Goal: Task Accomplishment & Management: Use online tool/utility

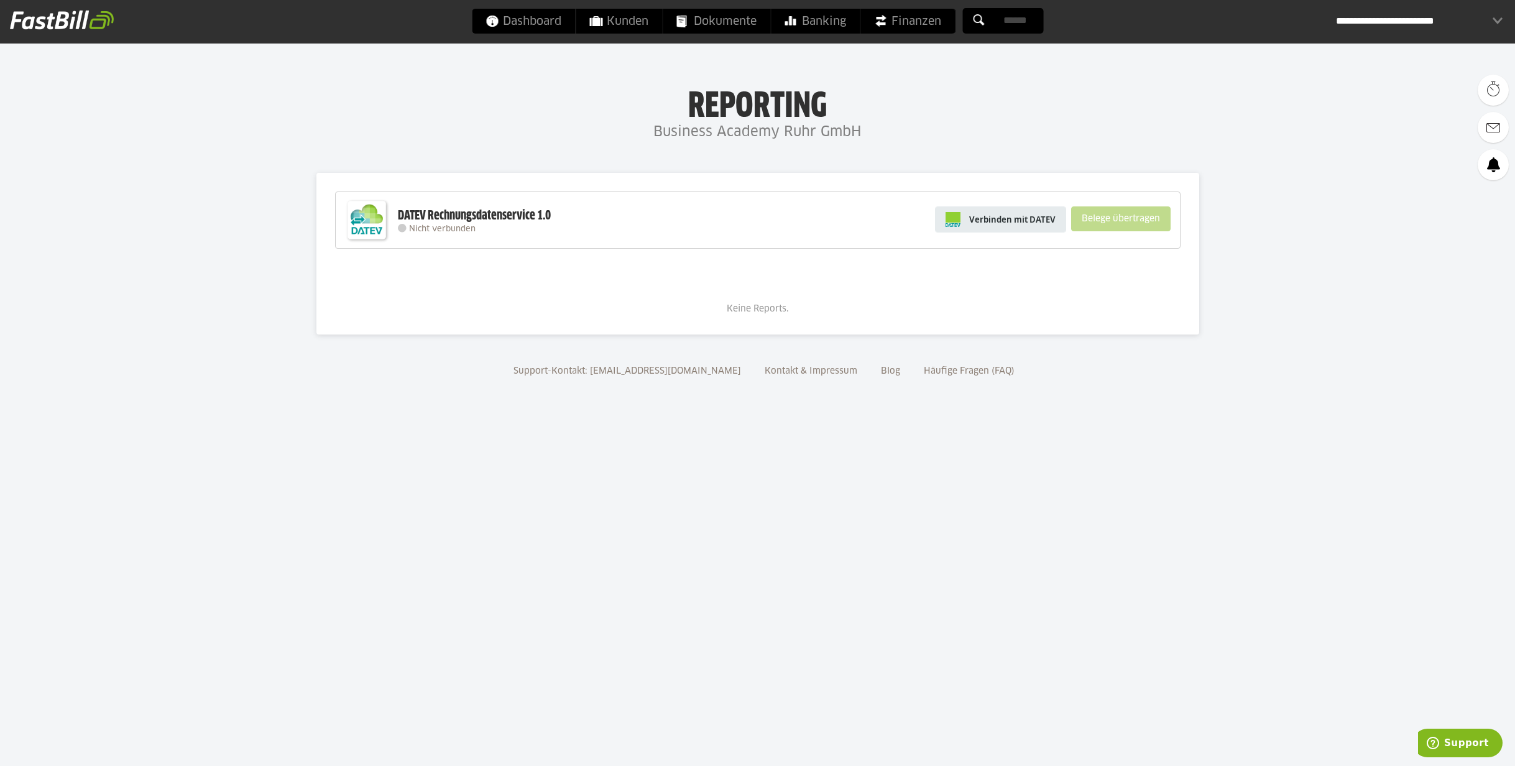
click at [1016, 223] on span "Verbinden mit DATEV" at bounding box center [1012, 219] width 86 height 12
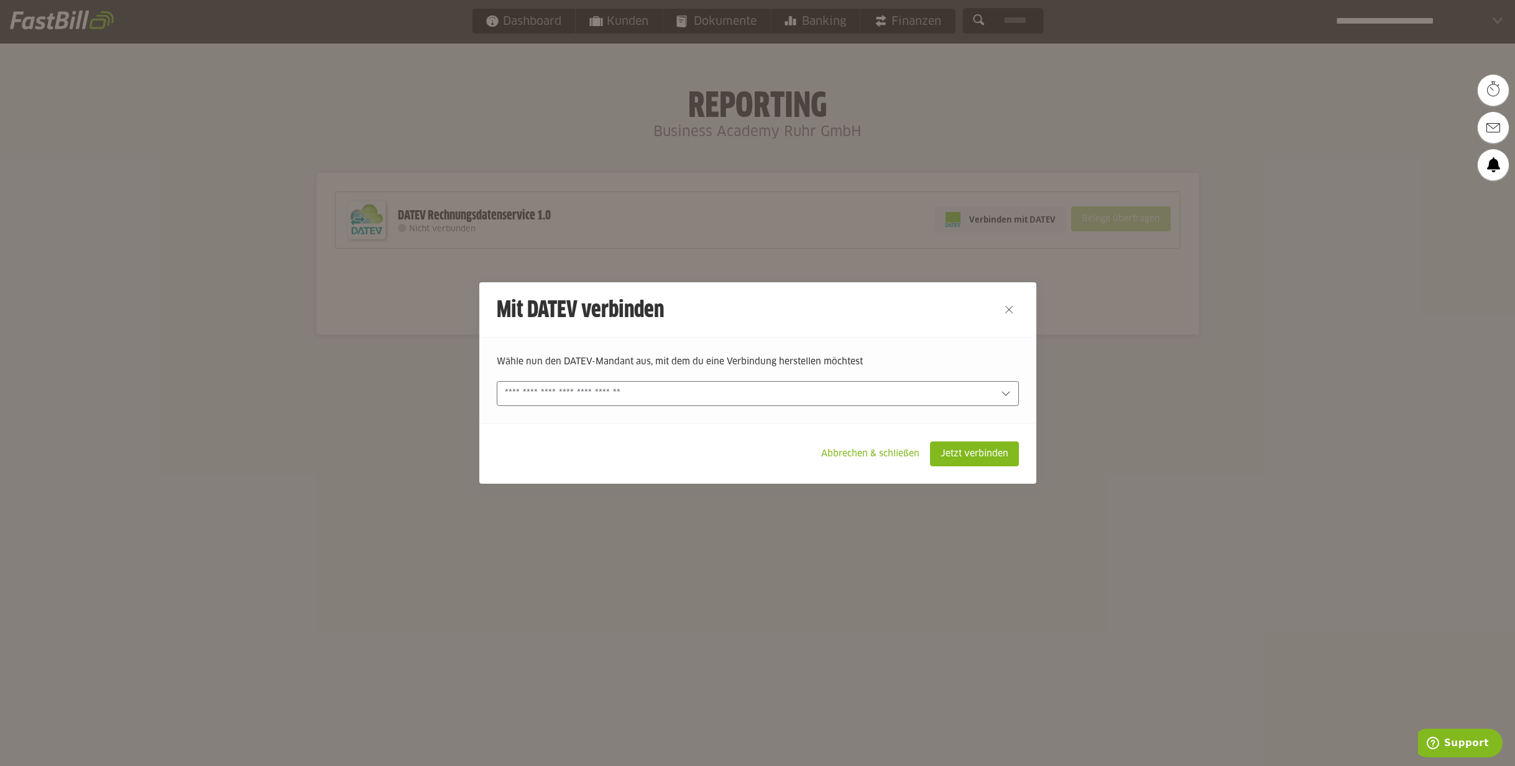
click at [896, 392] on input "text" at bounding box center [749, 394] width 489 height 14
click at [894, 425] on slot "Business Academy Ruhr GmbH (83969-10141)" at bounding box center [762, 423] width 494 height 14
type input "**********"
click at [989, 447] on slot "Jetzt verbinden" at bounding box center [974, 454] width 88 height 24
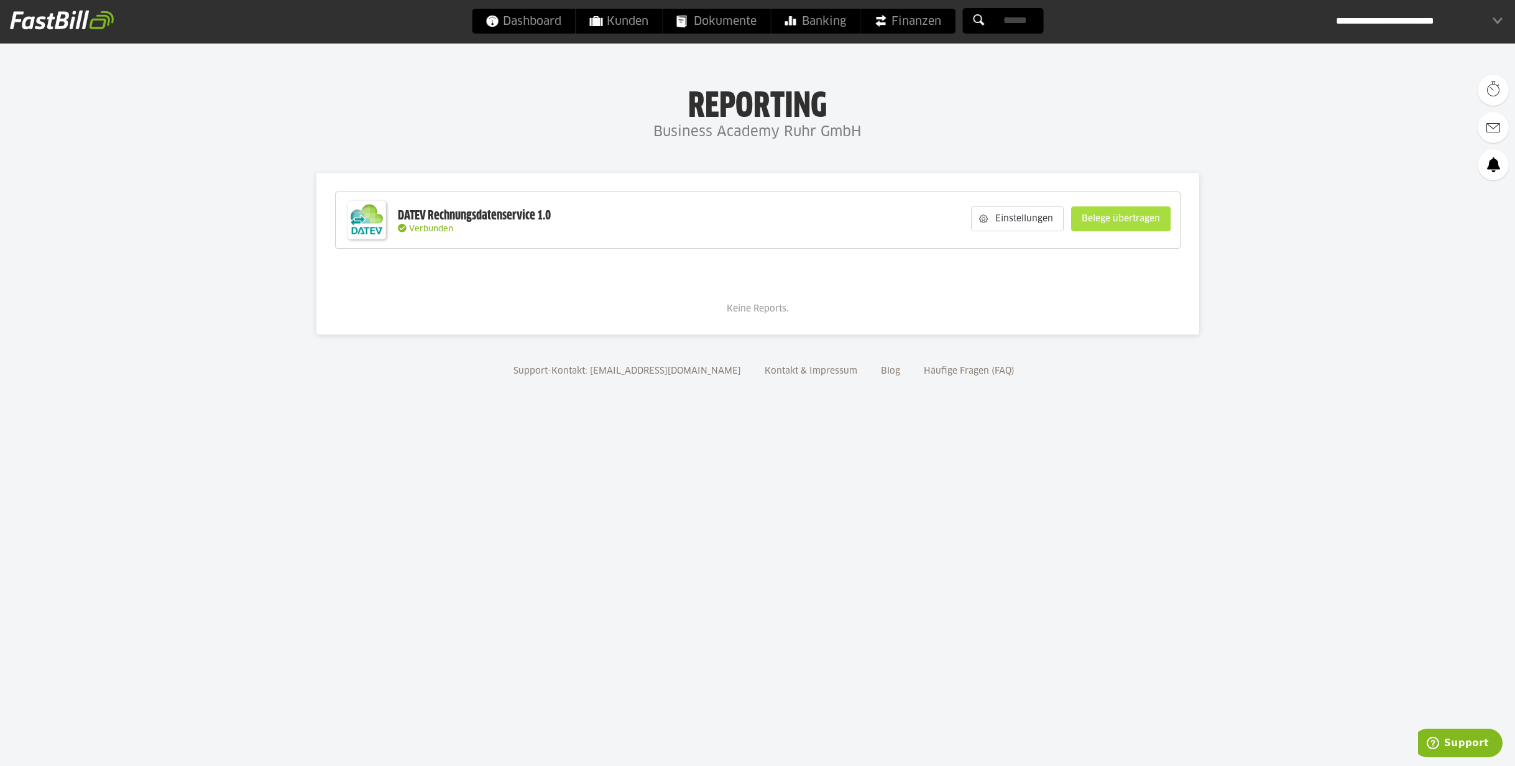
click at [1128, 224] on slot "Belege übertragen" at bounding box center [1121, 219] width 98 height 24
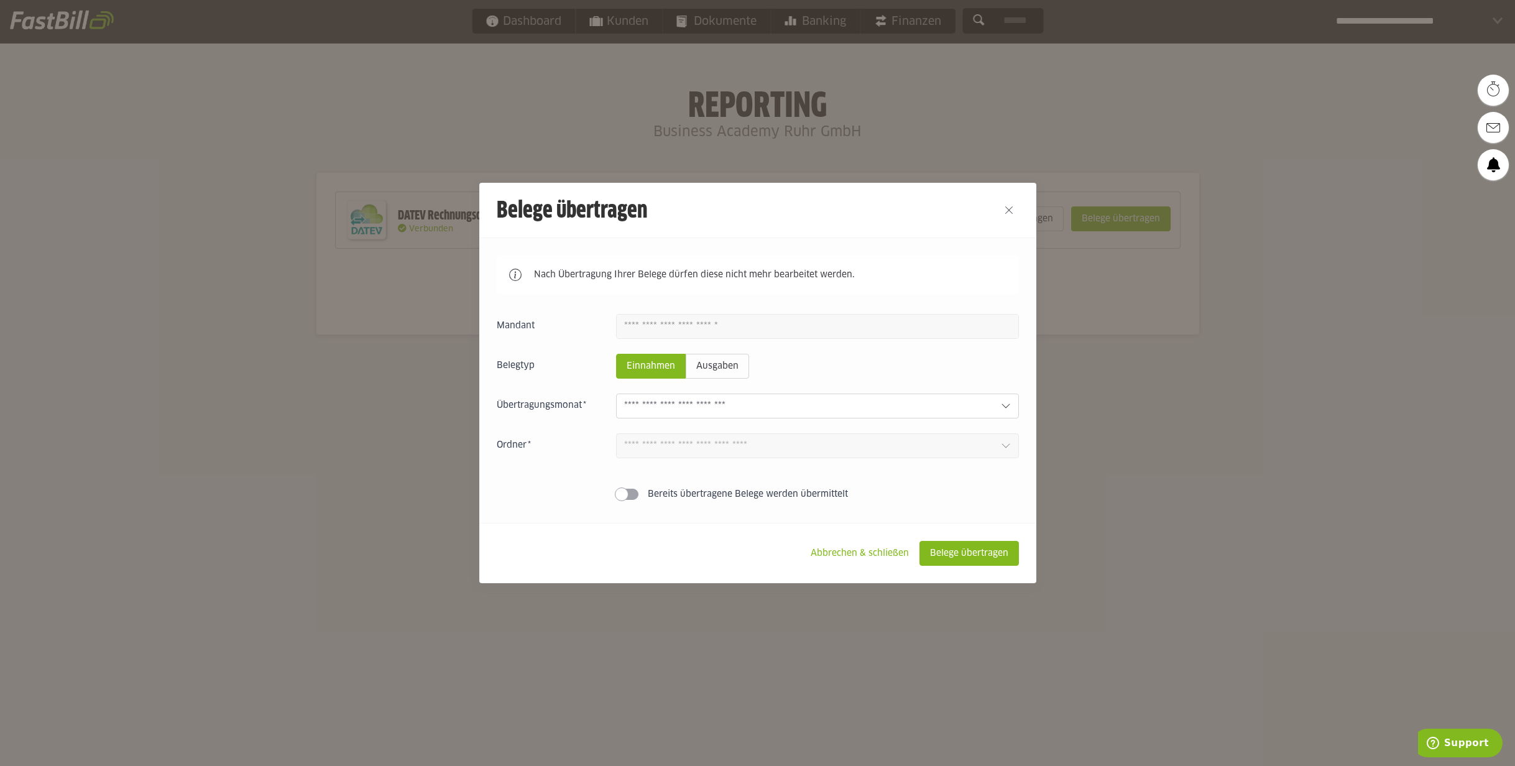
click at [762, 406] on input "text" at bounding box center [807, 406] width 367 height 14
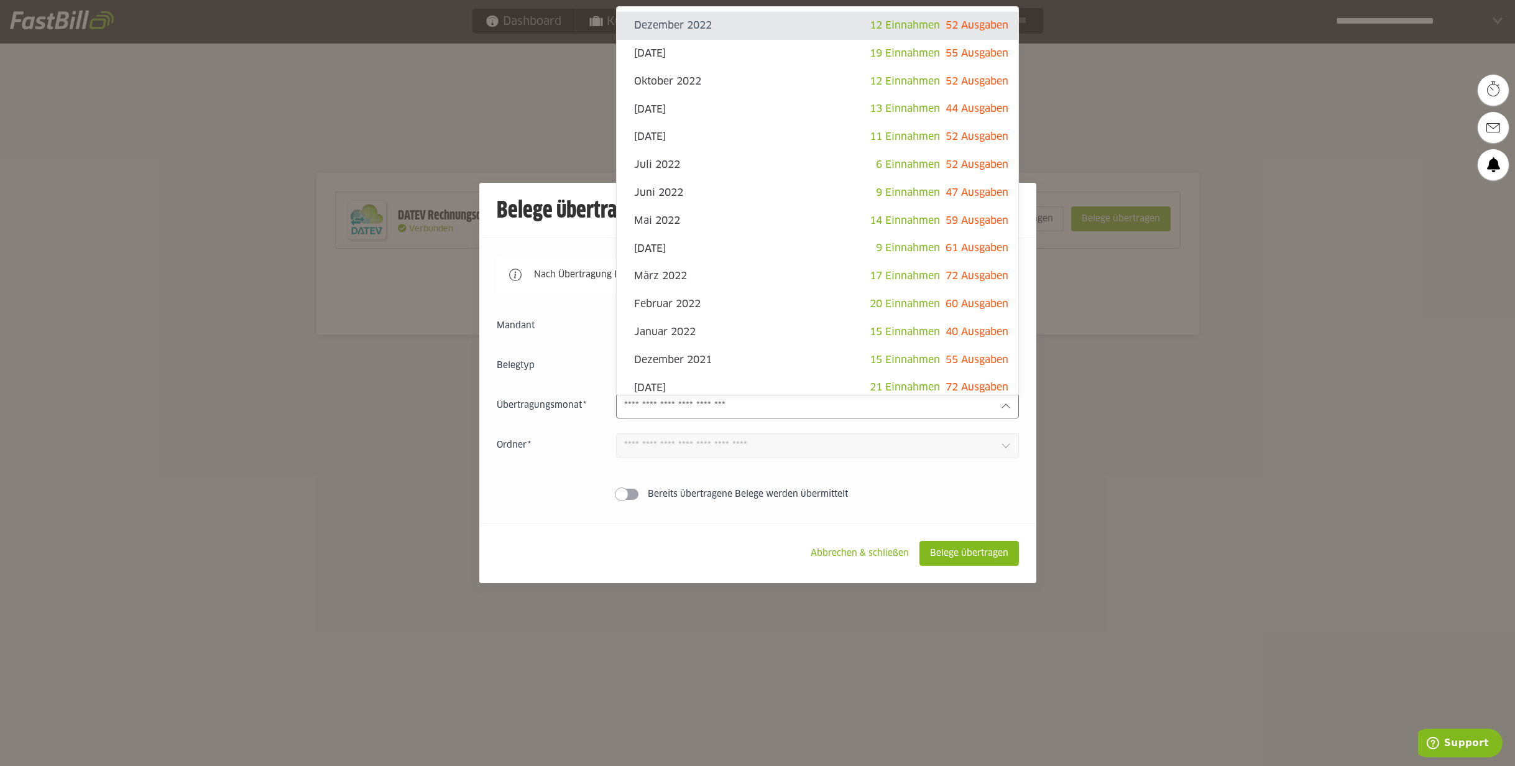
click at [484, 395] on div "Nach Übertragung Ihrer Belege dürfen diese nicht mehr bearbeitet werden. Einnah…" at bounding box center [757, 379] width 557 height 285
click at [657, 410] on input "text" at bounding box center [807, 406] width 367 height 14
click at [882, 497] on label "Bereits übertragene Belege werden übermittelt" at bounding box center [817, 494] width 403 height 12
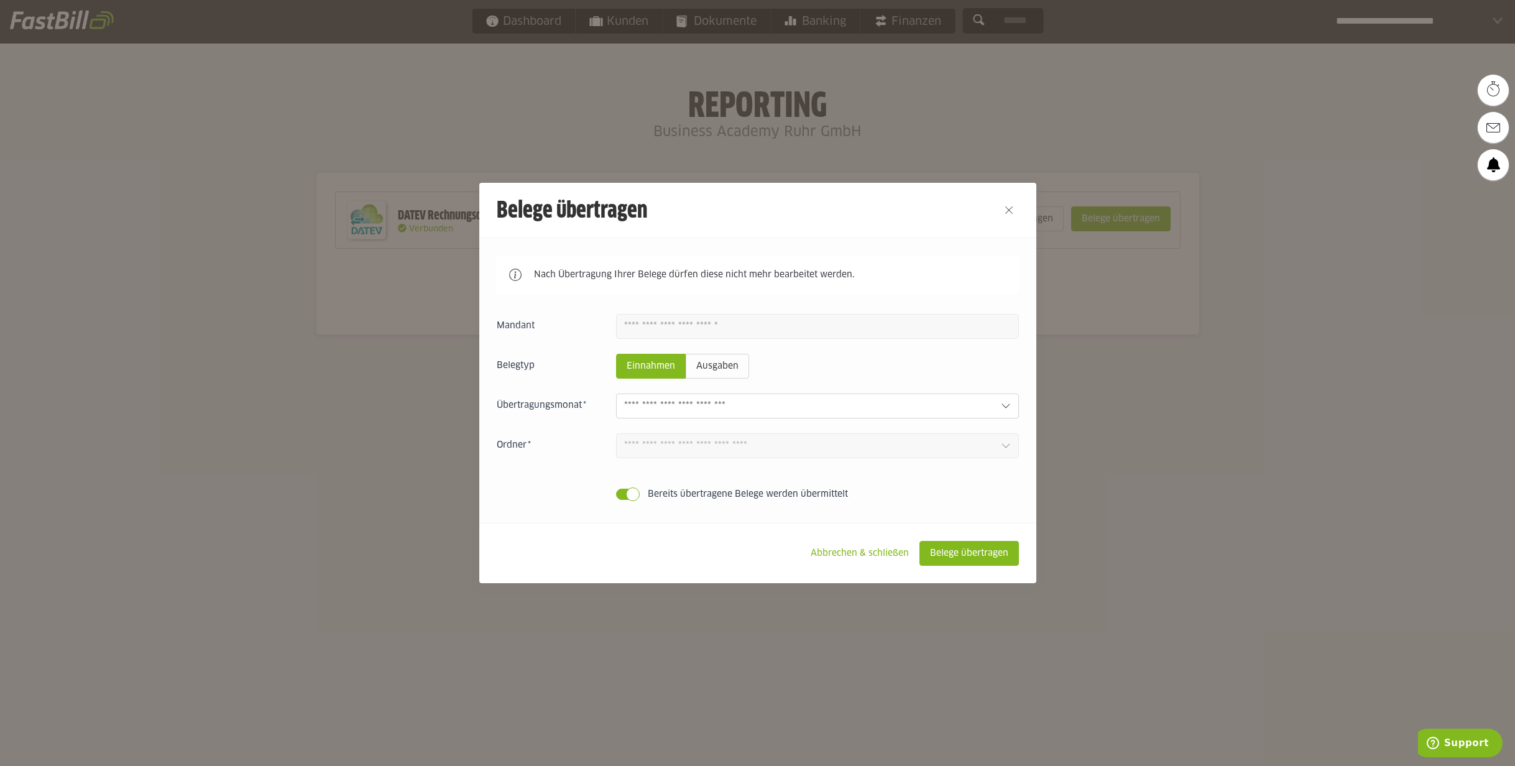
click at [786, 404] on input "text" at bounding box center [807, 406] width 367 height 14
click at [708, 372] on slot "Ausgaben" at bounding box center [717, 366] width 62 height 24
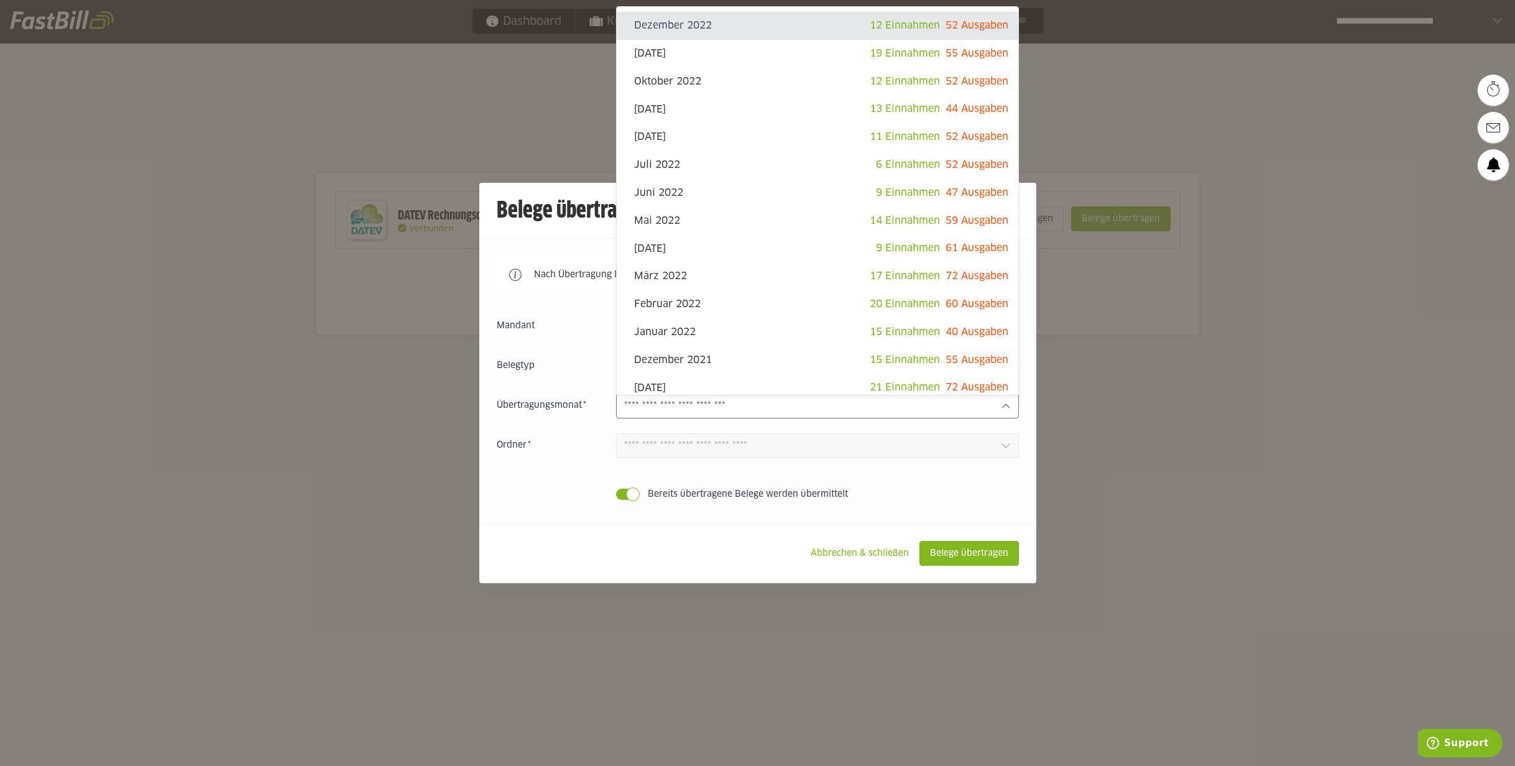
click at [707, 413] on input "text" at bounding box center [807, 406] width 367 height 14
click at [780, 412] on input "text" at bounding box center [807, 406] width 367 height 14
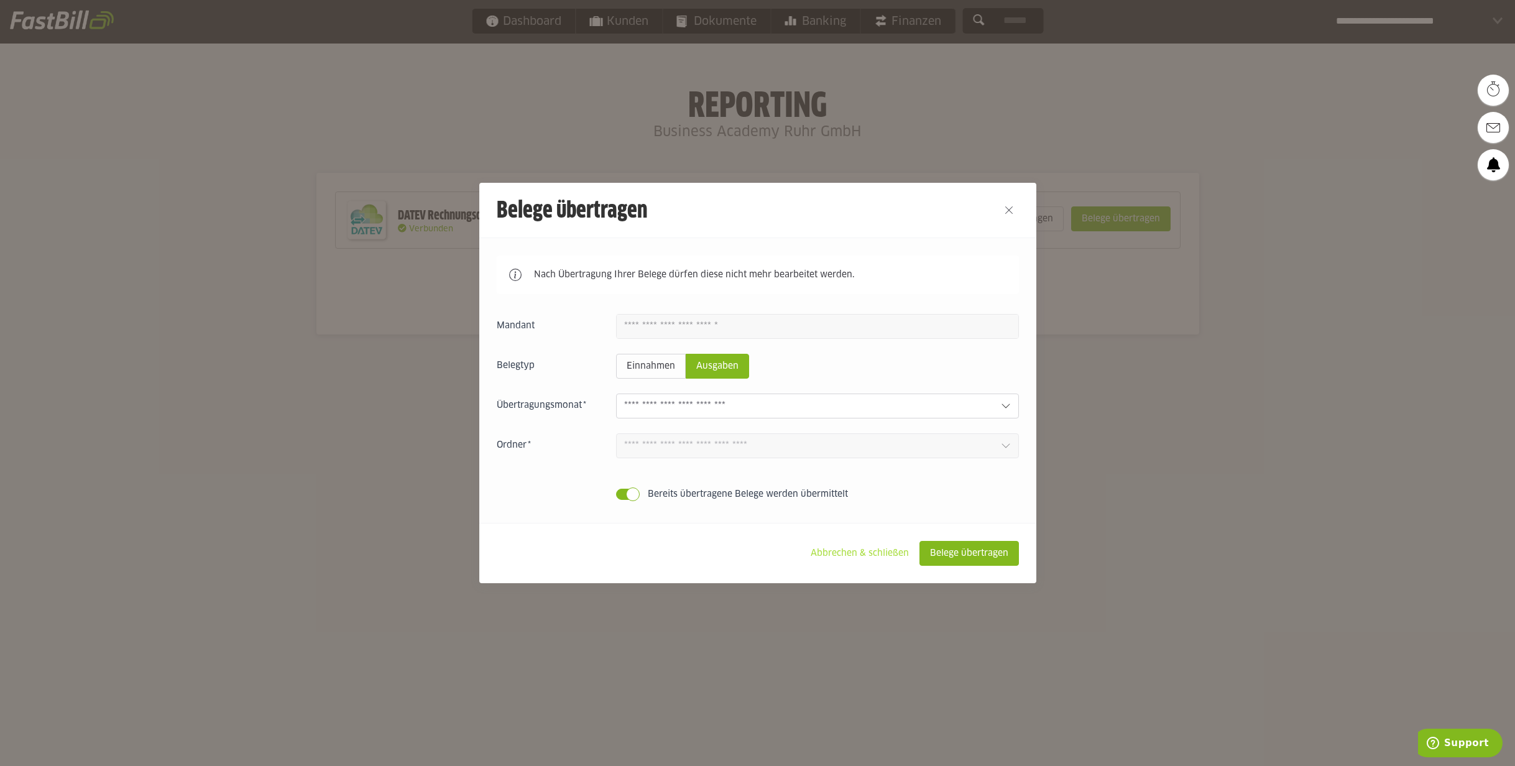
click at [898, 556] on slot "Abbrechen & schließen" at bounding box center [860, 553] width 118 height 24
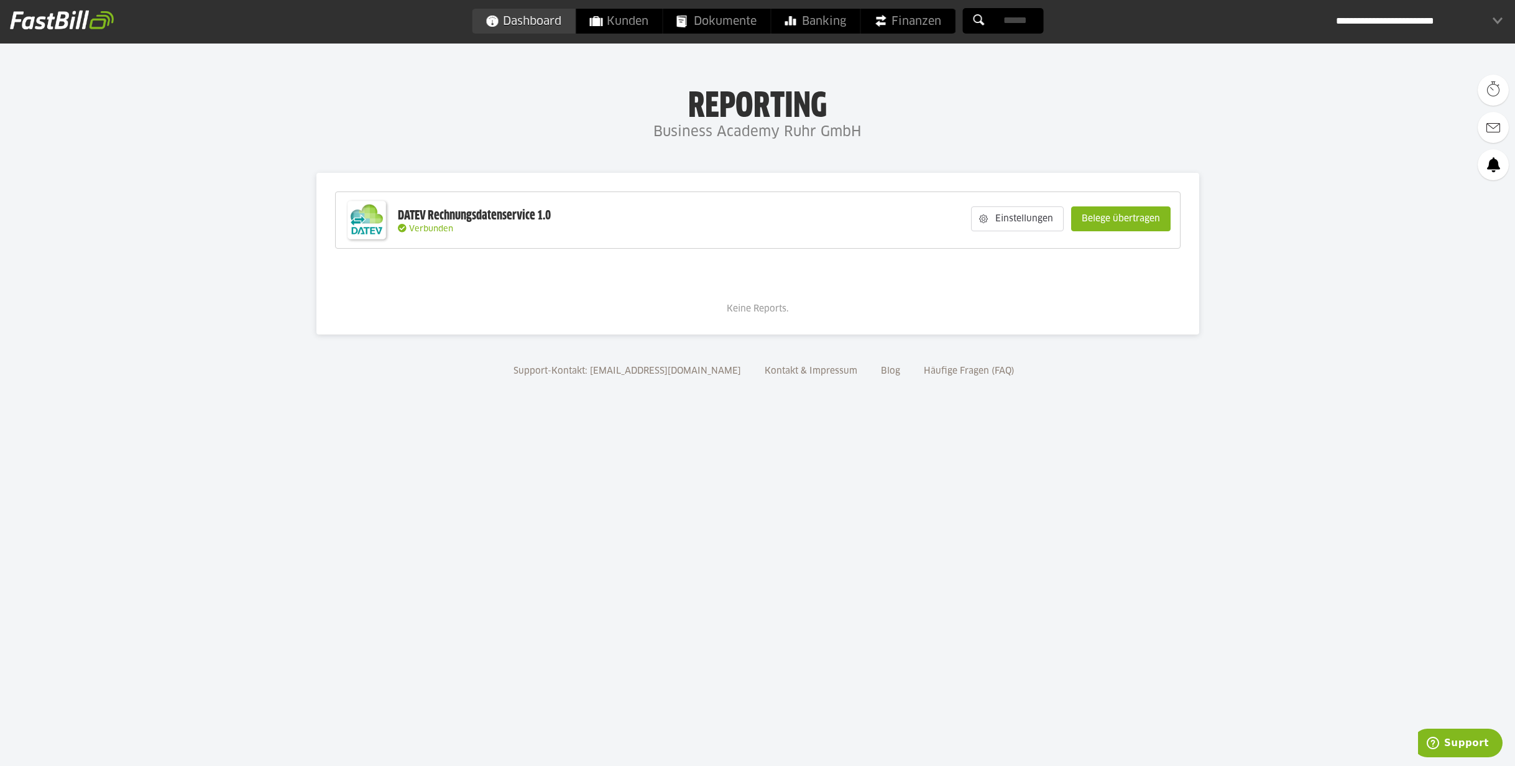
click at [540, 19] on span "Dashboard" at bounding box center [523, 21] width 76 height 25
